Goal: Information Seeking & Learning: Learn about a topic

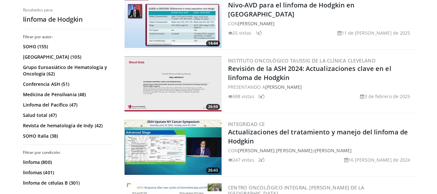
scroll to position [194, 0]
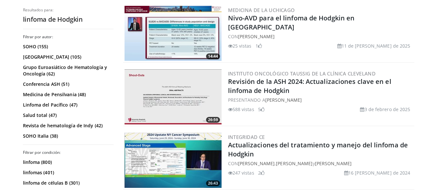
click at [138, 160] on img at bounding box center [173, 160] width 97 height 55
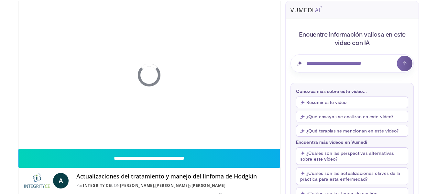
scroll to position [52, 0]
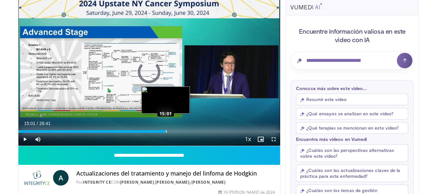
click at [166, 130] on div "Loaded : 3.71% 15:01 15:01" at bounding box center [149, 131] width 262 height 3
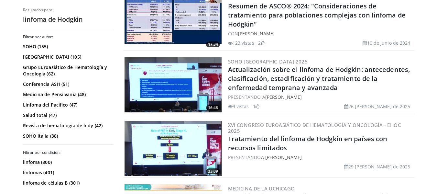
scroll to position [1411, 0]
